Goal: Transaction & Acquisition: Subscribe to service/newsletter

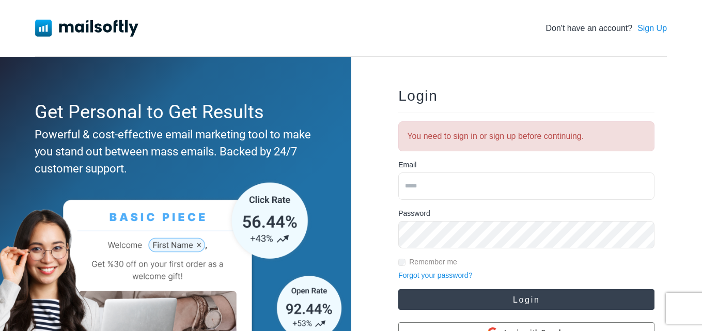
type input "**********"
click at [501, 304] on button "Login" at bounding box center [526, 299] width 256 height 21
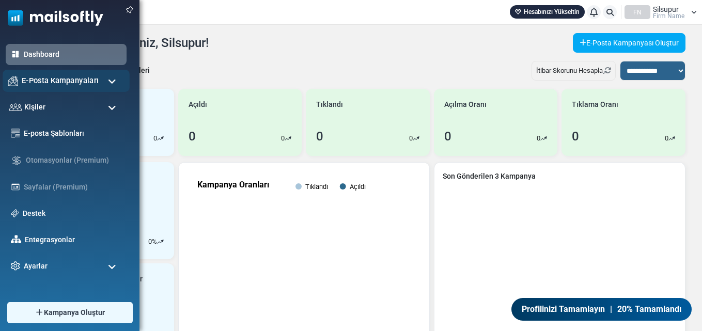
click at [106, 80] on div "E-Posta Kampanyaları" at bounding box center [66, 81] width 127 height 22
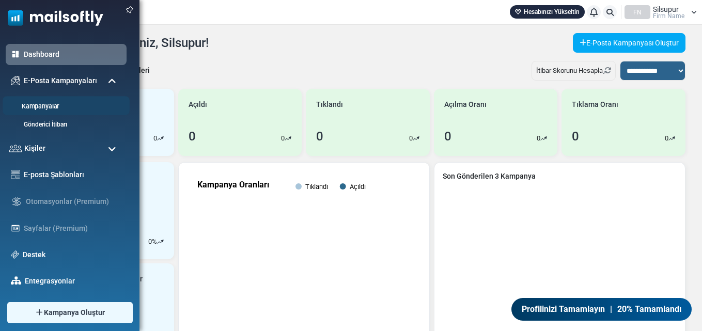
click at [53, 104] on link "Kampanyalar" at bounding box center [65, 107] width 124 height 10
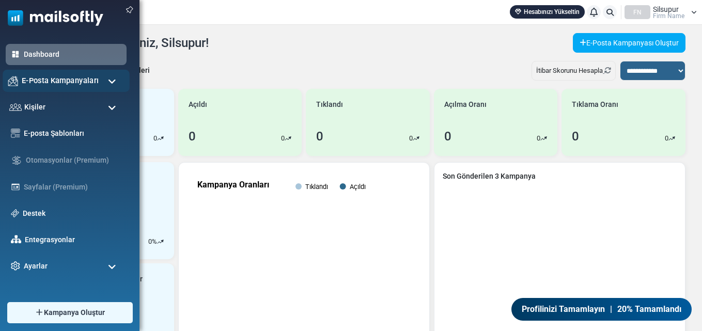
click at [106, 80] on div "E-Posta Kampanyaları" at bounding box center [66, 81] width 127 height 22
click at [59, 133] on link "E-posta Şablonları" at bounding box center [73, 133] width 102 height 11
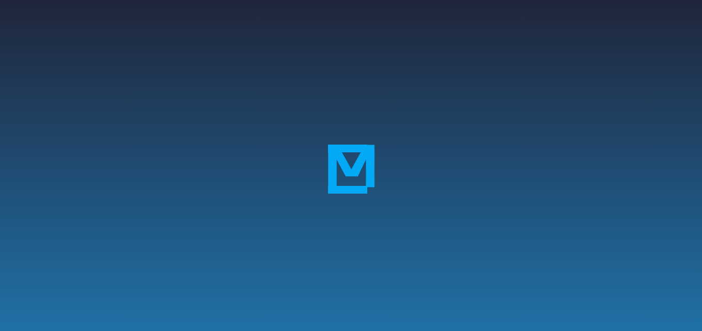
scroll to position [207, 0]
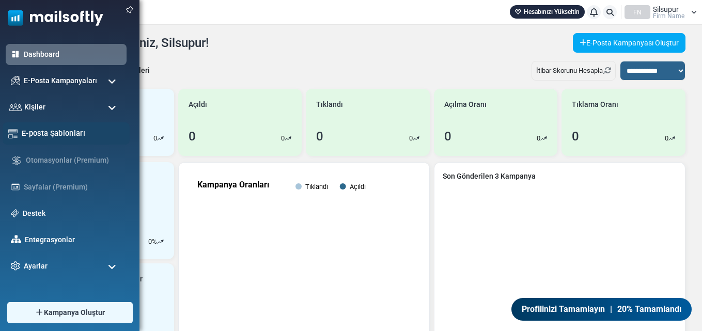
click at [74, 132] on link "E-posta Şablonları" at bounding box center [73, 133] width 102 height 11
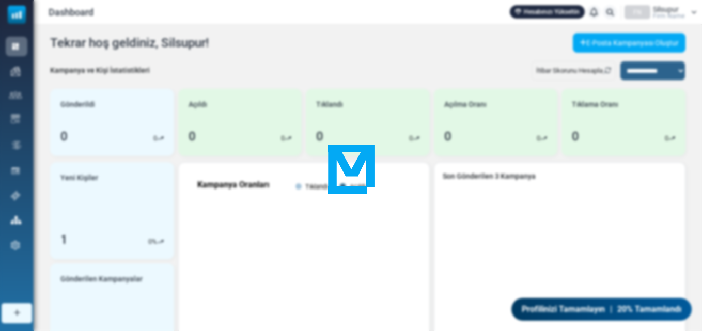
drag, startPoint x: 399, startPoint y: 185, endPoint x: 386, endPoint y: 186, distance: 13.5
click at [395, 186] on div at bounding box center [351, 165] width 702 height 331
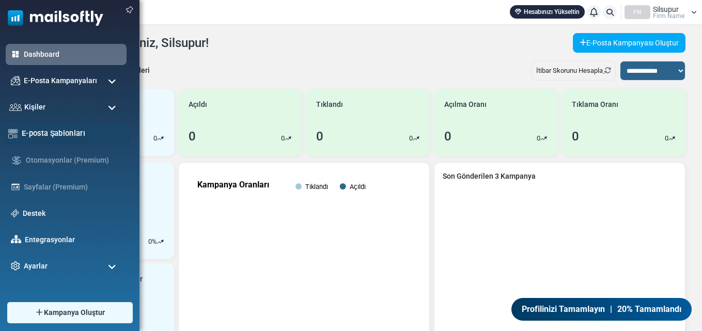
click at [67, 133] on link "E-posta Şablonları" at bounding box center [73, 133] width 102 height 11
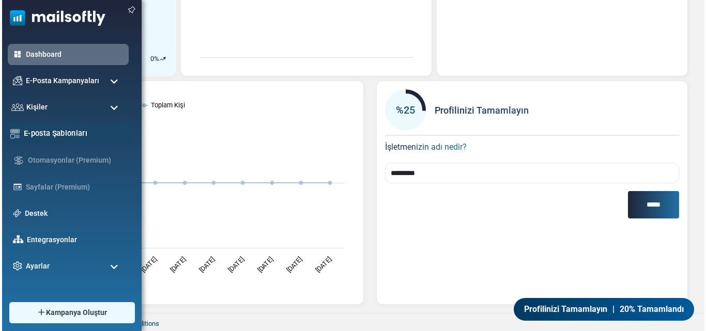
scroll to position [285, 0]
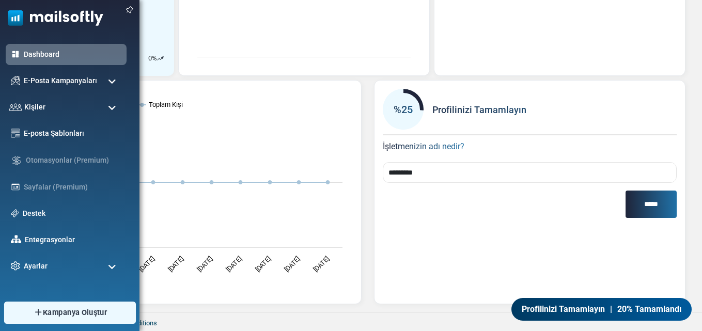
click at [75, 311] on span "Kampanya Oluştur" at bounding box center [75, 312] width 64 height 11
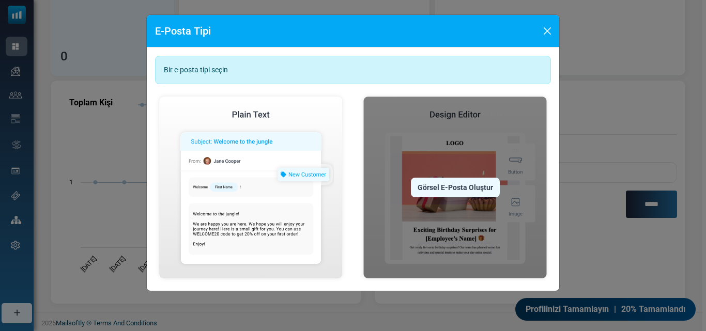
click at [452, 191] on div "Görsel E-Posta Oluştur" at bounding box center [455, 188] width 89 height 20
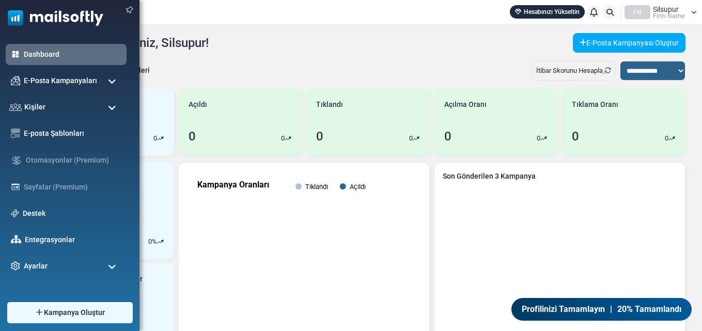
click at [114, 83] on span at bounding box center [112, 81] width 8 height 9
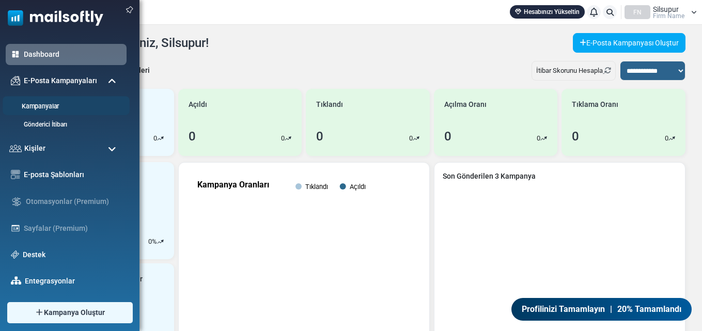
click at [60, 108] on link "Kampanyalar" at bounding box center [65, 107] width 124 height 10
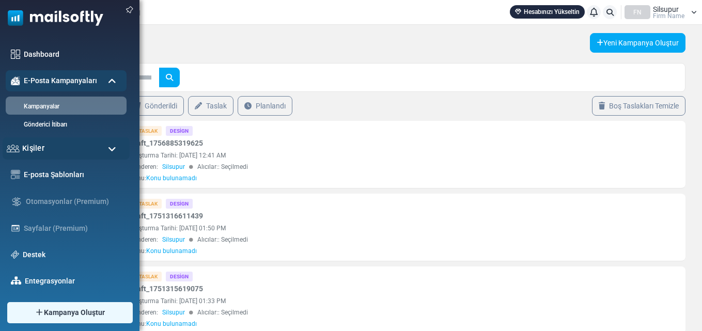
click at [44, 148] on div "Kişiler" at bounding box center [66, 148] width 127 height 22
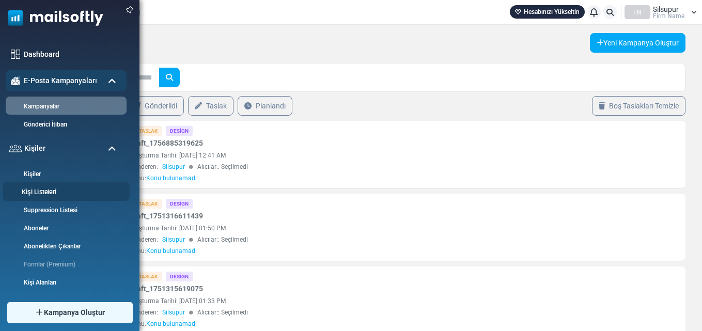
click at [42, 192] on link "Kişi Listeleri" at bounding box center [65, 193] width 124 height 10
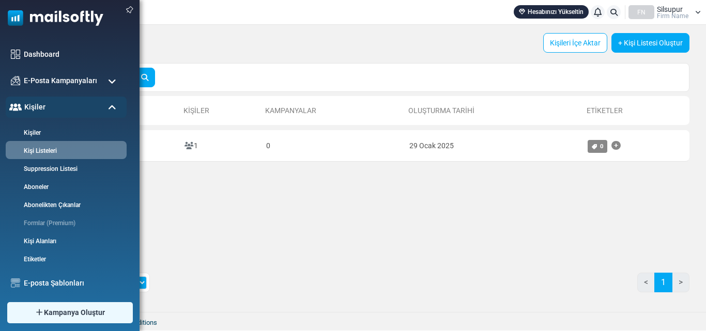
click at [111, 105] on span at bounding box center [112, 107] width 8 height 9
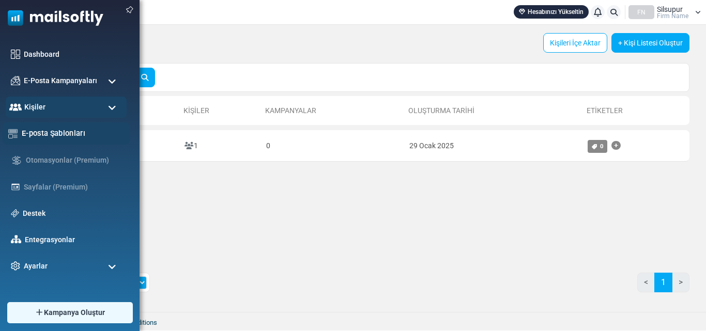
click at [70, 132] on link "E-posta Şablonları" at bounding box center [73, 133] width 102 height 11
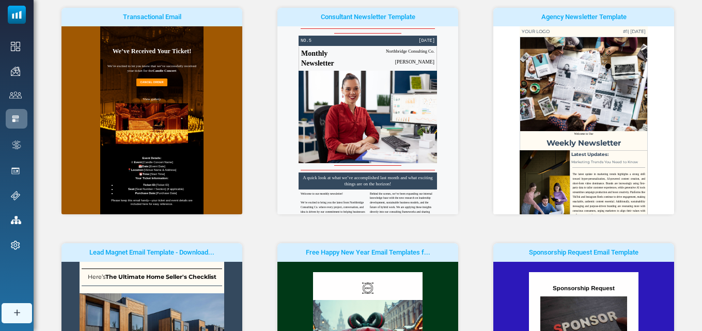
scroll to position [339, 0]
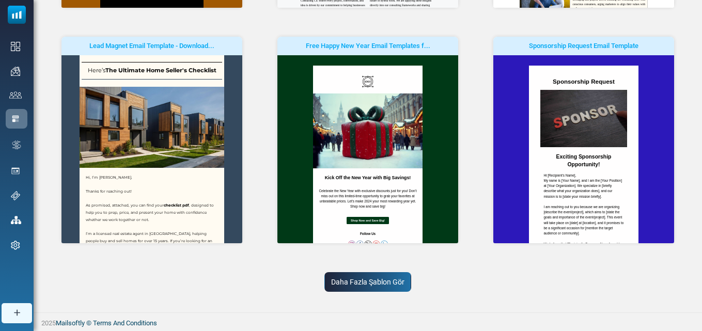
click at [370, 279] on link "Daha Fazla Şablon Gör" at bounding box center [368, 282] width 87 height 20
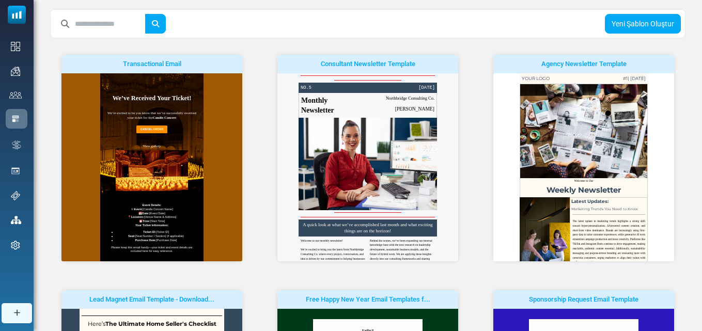
scroll to position [0, 0]
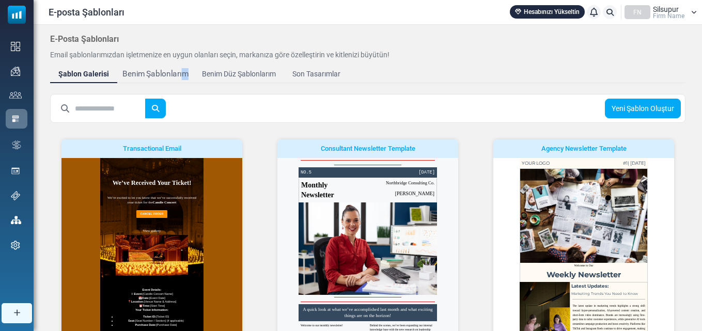
click at [152, 75] on div "Benim Şablonlarım" at bounding box center [155, 74] width 66 height 12
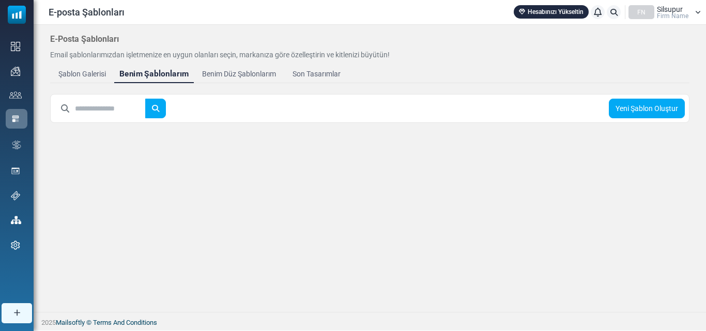
click at [164, 77] on div "Benim Şablonlarım" at bounding box center [153, 74] width 69 height 12
click at [231, 80] on link "Benim Düz Şablonlarım" at bounding box center [239, 74] width 90 height 19
click at [157, 76] on div "Benim Şablonlarım" at bounding box center [152, 74] width 66 height 12
click at [91, 74] on div "Şablon Galerisi" at bounding box center [82, 74] width 52 height 12
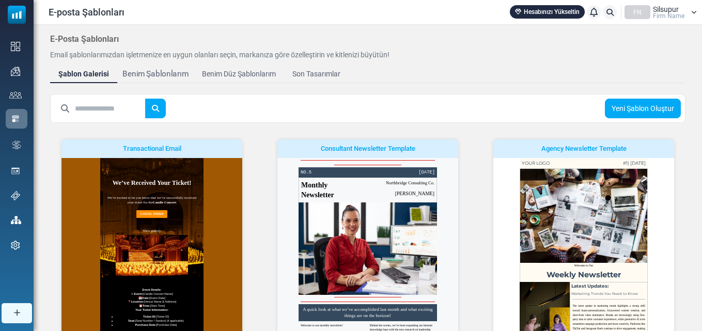
click at [159, 72] on div "Benim Şablonlarım" at bounding box center [155, 74] width 66 height 12
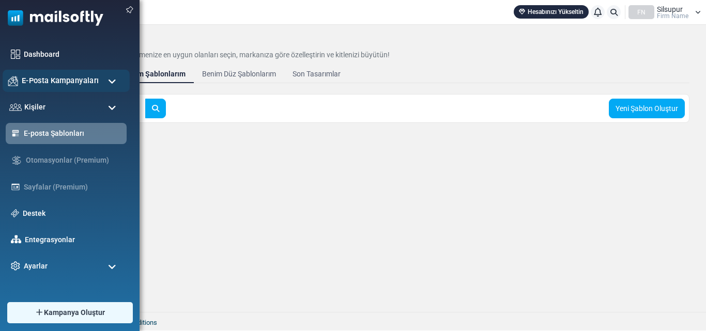
click at [64, 80] on span "E-Posta Kampanyaları" at bounding box center [60, 80] width 77 height 11
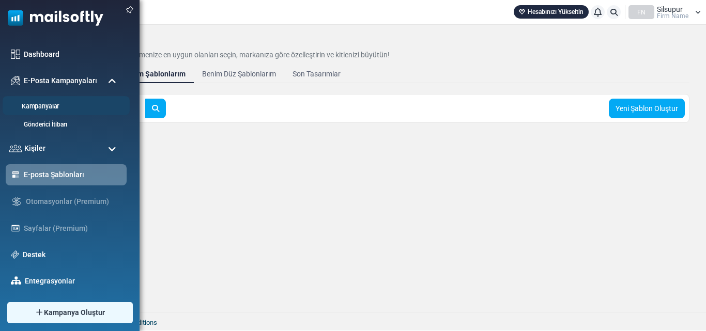
click at [52, 109] on link "Kampanyalar" at bounding box center [65, 107] width 124 height 10
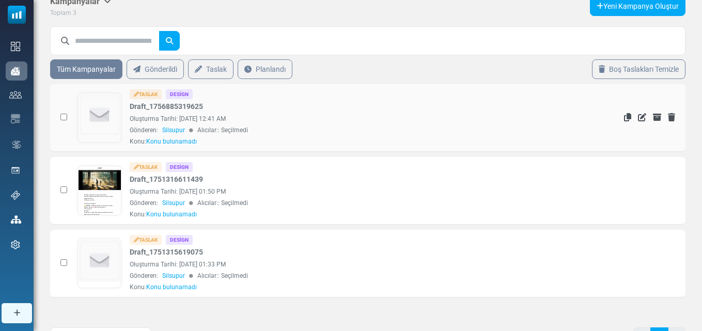
scroll to position [88, 0]
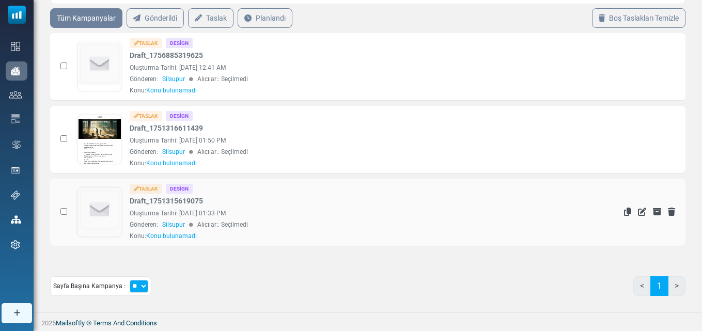
drag, startPoint x: 213, startPoint y: 214, endPoint x: 142, endPoint y: 207, distance: 71.2
click at [145, 209] on div "Oluşturma Tarihi: [DATE] 01:33 PM" at bounding box center [325, 213] width 390 height 9
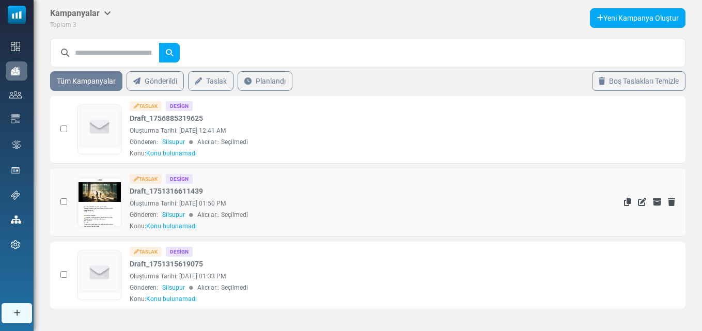
scroll to position [0, 0]
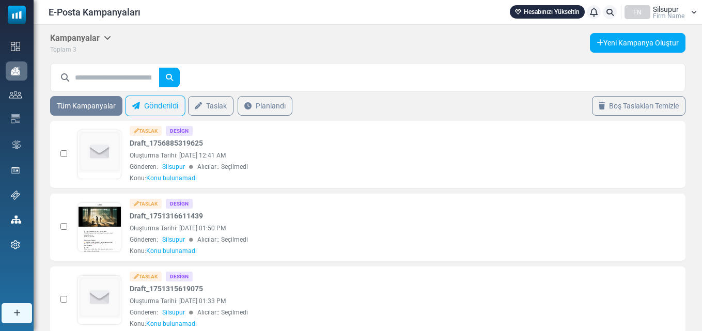
click at [165, 104] on link "Gönderildi" at bounding box center [155, 106] width 60 height 21
click at [158, 108] on link "Gönderildi" at bounding box center [155, 106] width 60 height 21
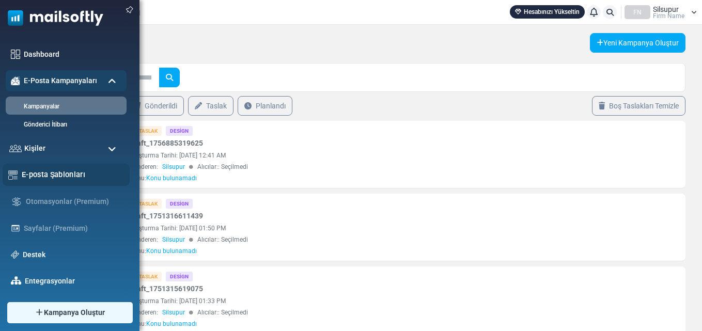
click at [78, 172] on link "E-posta Şablonları" at bounding box center [73, 174] width 102 height 11
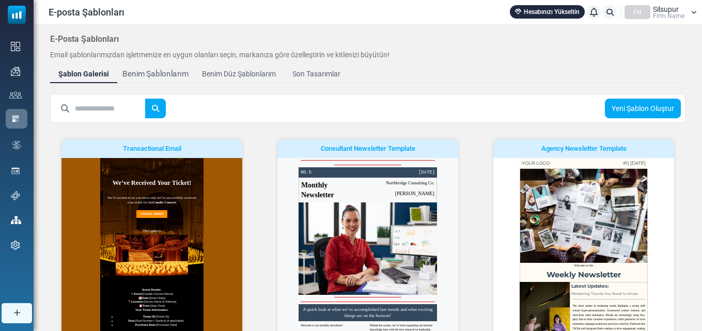
click at [149, 74] on div "Benim Şablonlarım" at bounding box center [155, 74] width 66 height 12
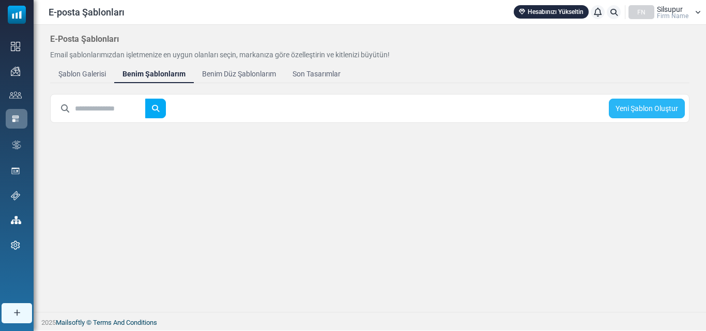
click at [662, 112] on link "Yeni Şablon Oluştur" at bounding box center [647, 109] width 76 height 20
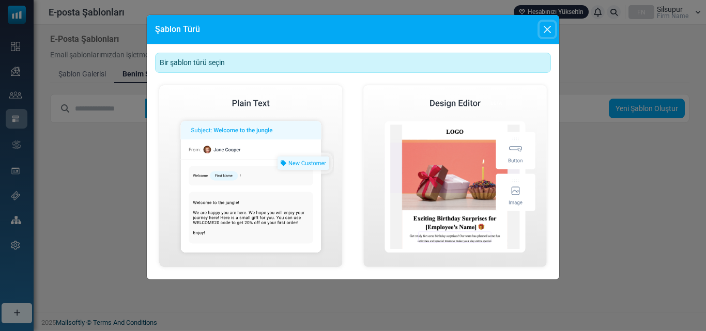
click at [549, 27] on button "Close" at bounding box center [548, 30] width 16 height 16
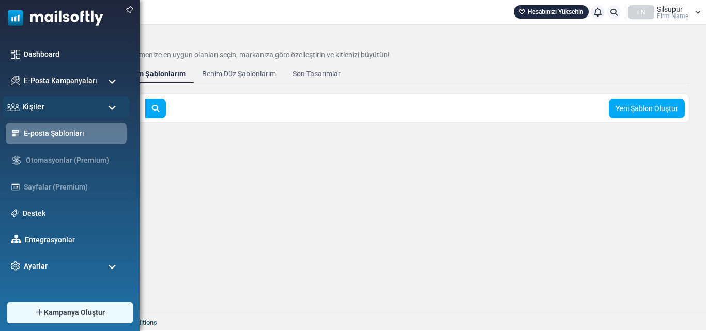
click at [53, 108] on div "Kişiler" at bounding box center [66, 107] width 127 height 22
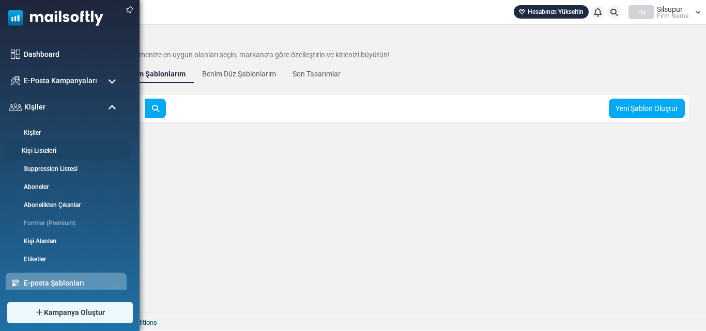
click at [44, 153] on link "Kişi Listeleri" at bounding box center [65, 151] width 124 height 10
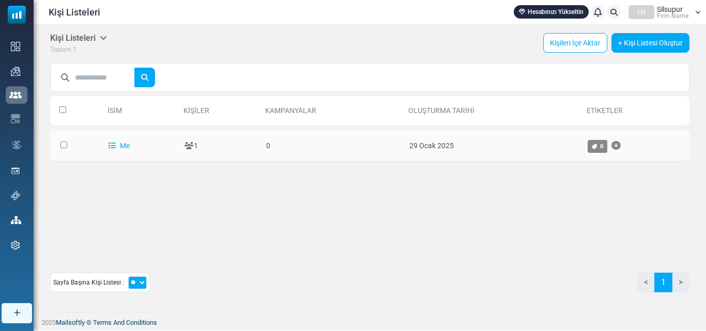
click at [192, 147] on icon at bounding box center [189, 145] width 9 height 7
click at [645, 45] on link "+ Kişi Listesi Oluştur" at bounding box center [650, 43] width 78 height 20
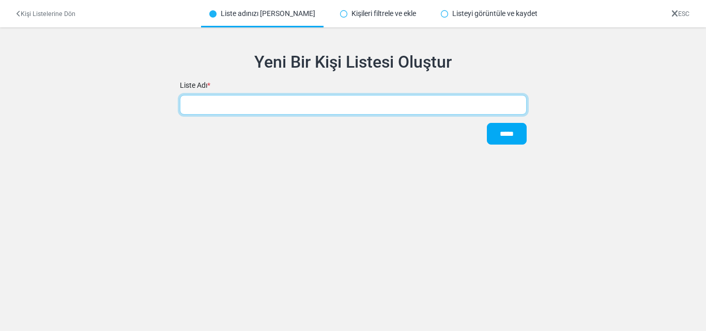
click at [279, 101] on input "text" at bounding box center [353, 105] width 347 height 20
type input "******"
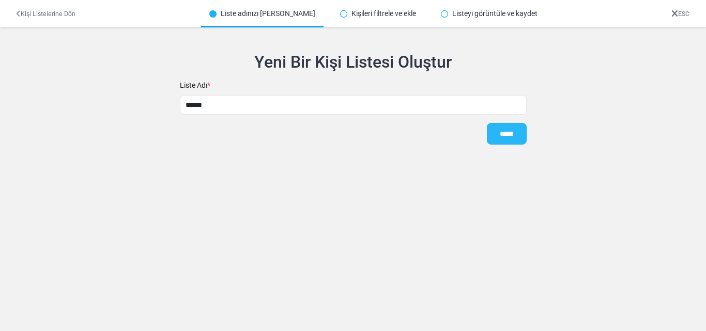
click at [501, 128] on input "*****" at bounding box center [507, 134] width 40 height 22
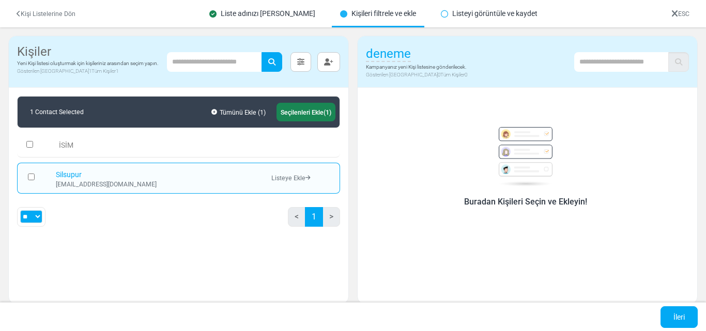
scroll to position [2, 0]
click at [684, 317] on link "İleri" at bounding box center [679, 317] width 37 height 22
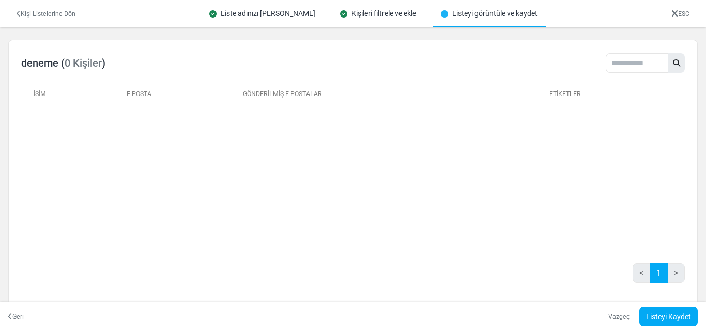
click at [666, 312] on link "Listeyi Kaydet" at bounding box center [668, 317] width 58 height 20
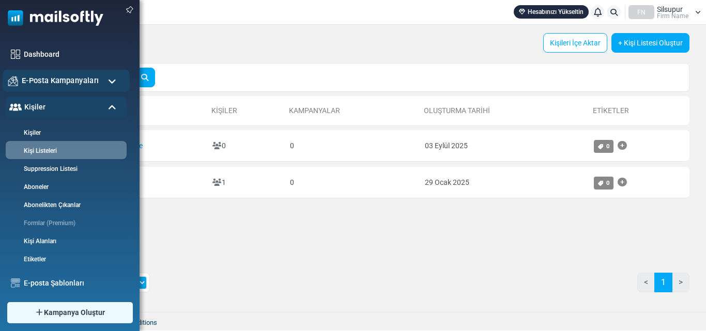
click at [75, 83] on span "E-Posta Kampanyaları" at bounding box center [60, 80] width 77 height 11
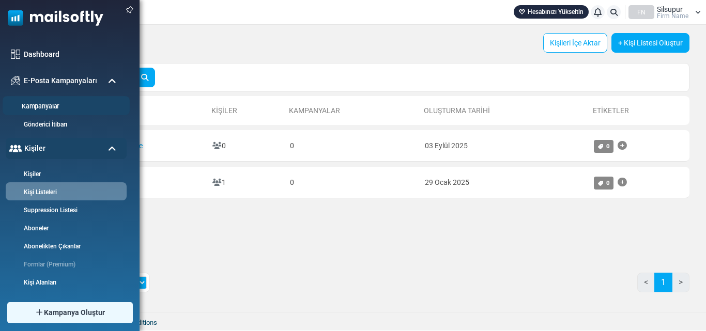
click at [70, 102] on link "Kampanyalar" at bounding box center [65, 107] width 124 height 10
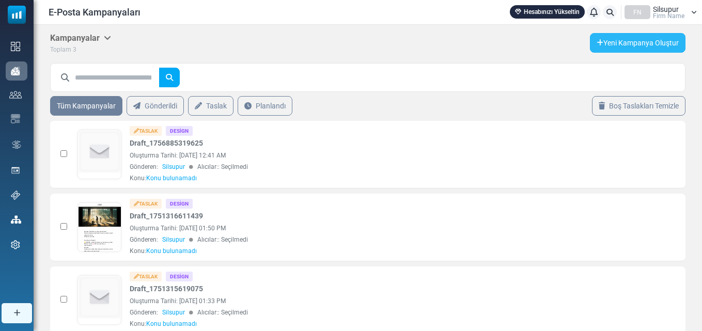
click at [632, 38] on link "Yeni Kampanya Oluştur" at bounding box center [638, 43] width 96 height 20
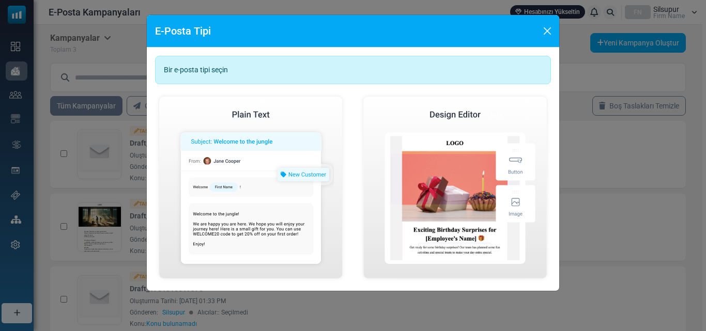
click at [210, 71] on div "Bir e-posta tipi seçin" at bounding box center [353, 70] width 396 height 28
click at [235, 73] on div "Bir e-posta tipi seçin" at bounding box center [353, 70] width 396 height 28
click at [464, 129] on img at bounding box center [455, 188] width 192 height 190
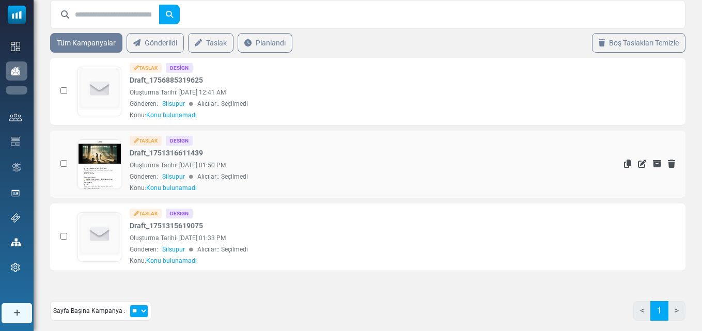
scroll to position [88, 0]
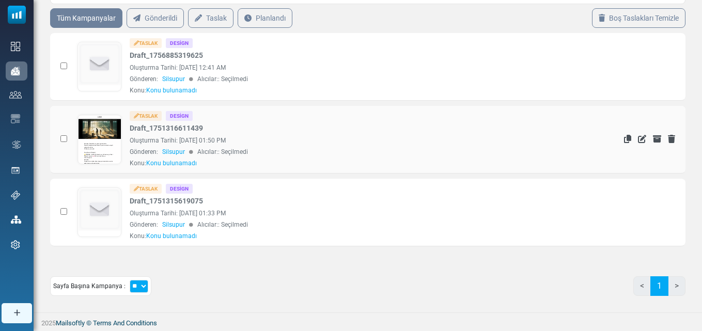
click at [97, 136] on link at bounding box center [99, 168] width 43 height 106
